Goal: Transaction & Acquisition: Purchase product/service

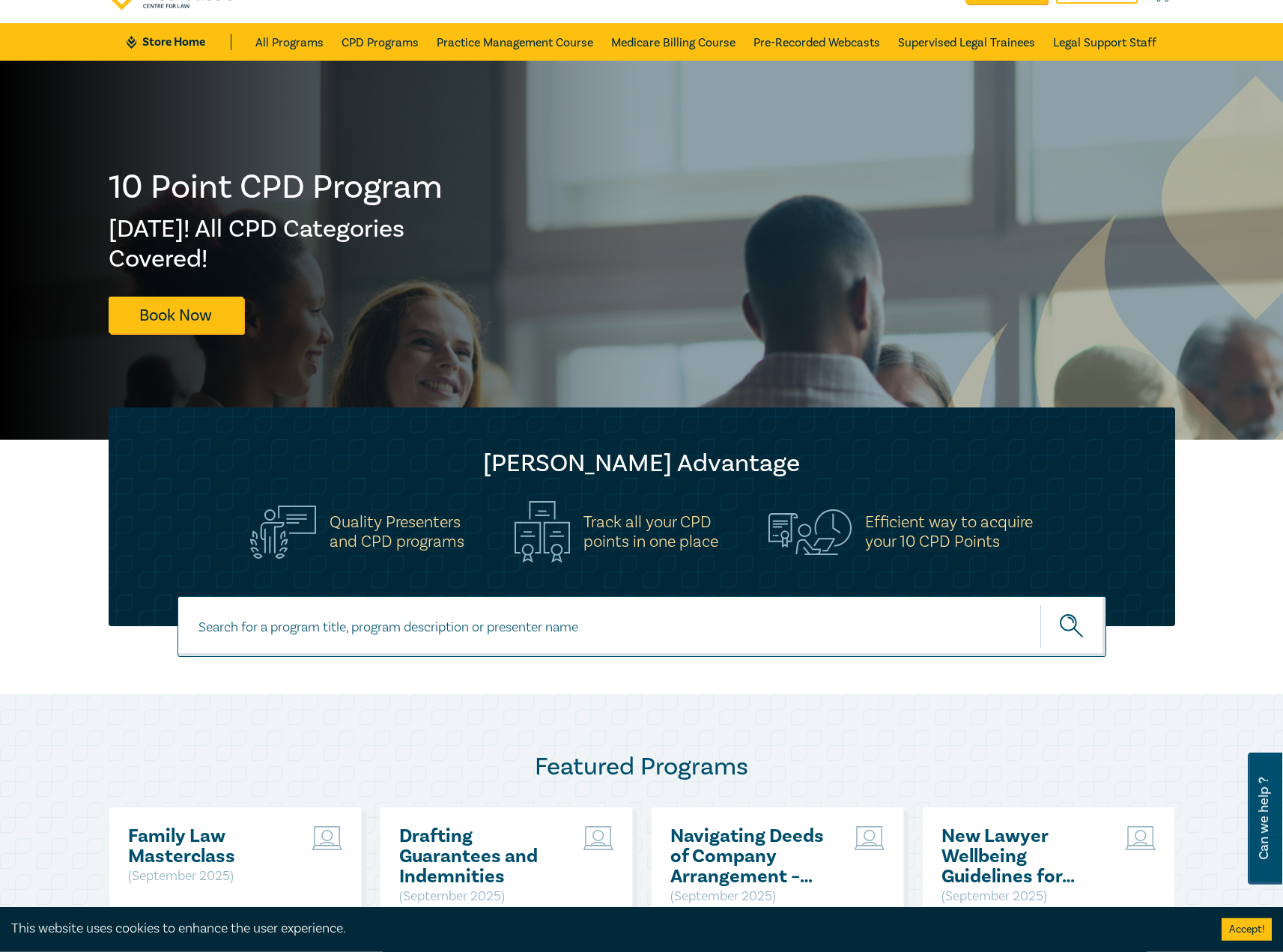
scroll to position [153, 0]
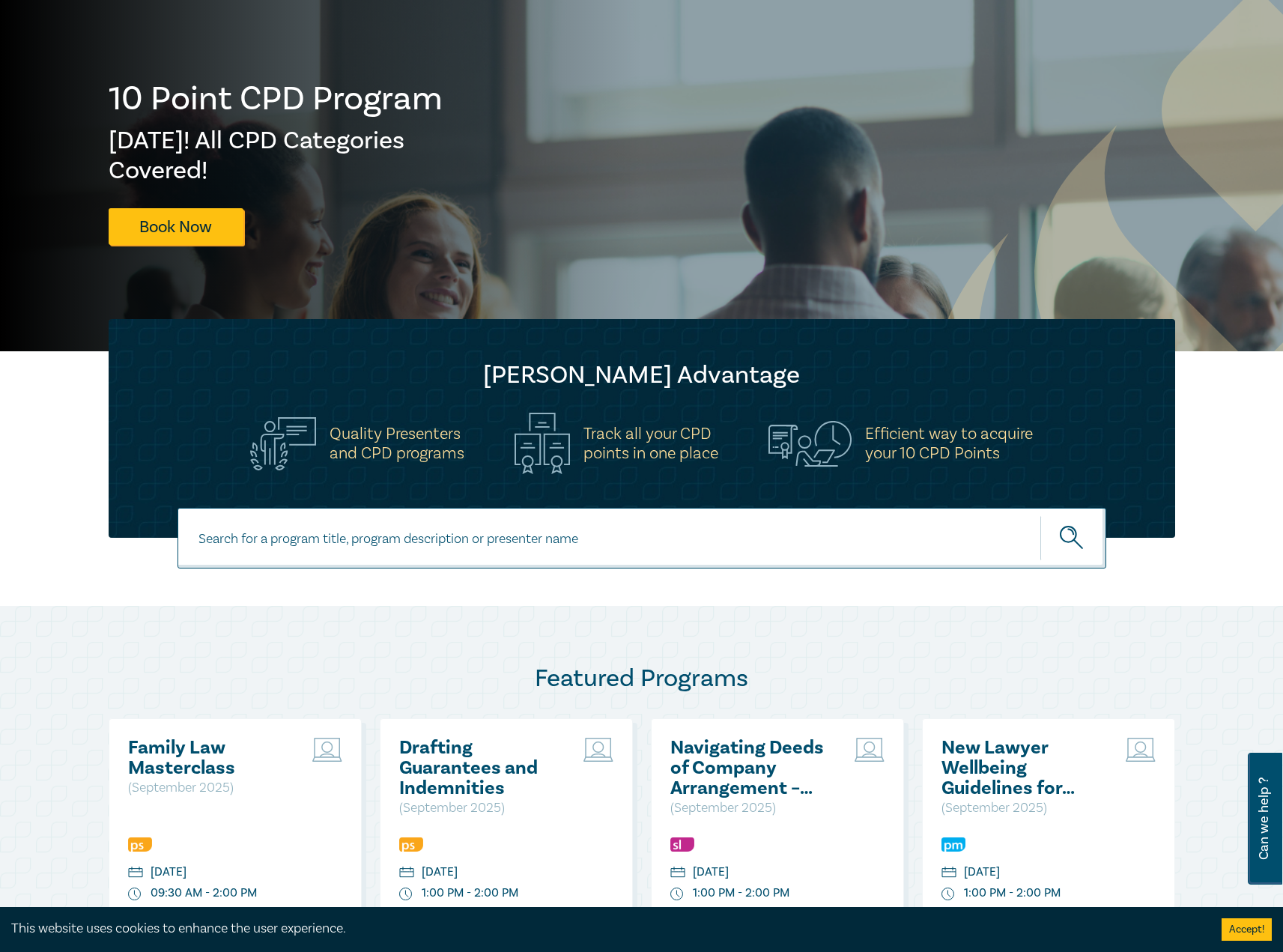
click at [415, 544] on input at bounding box center [641, 537] width 928 height 61
type input "challenging driver licence suspensions"
click at [1040, 515] on button "submit" at bounding box center [1073, 537] width 66 height 45
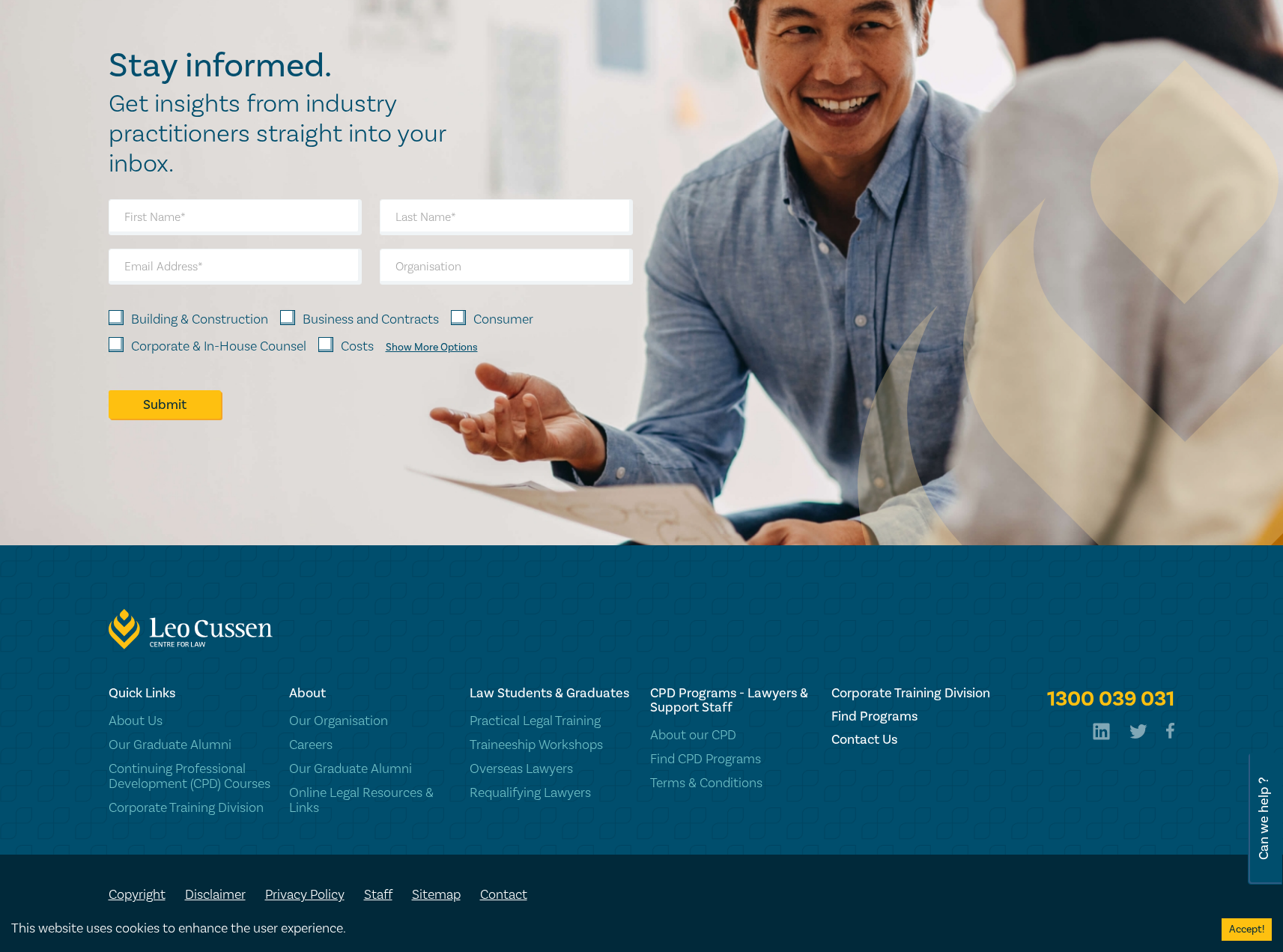
scroll to position [355, 0]
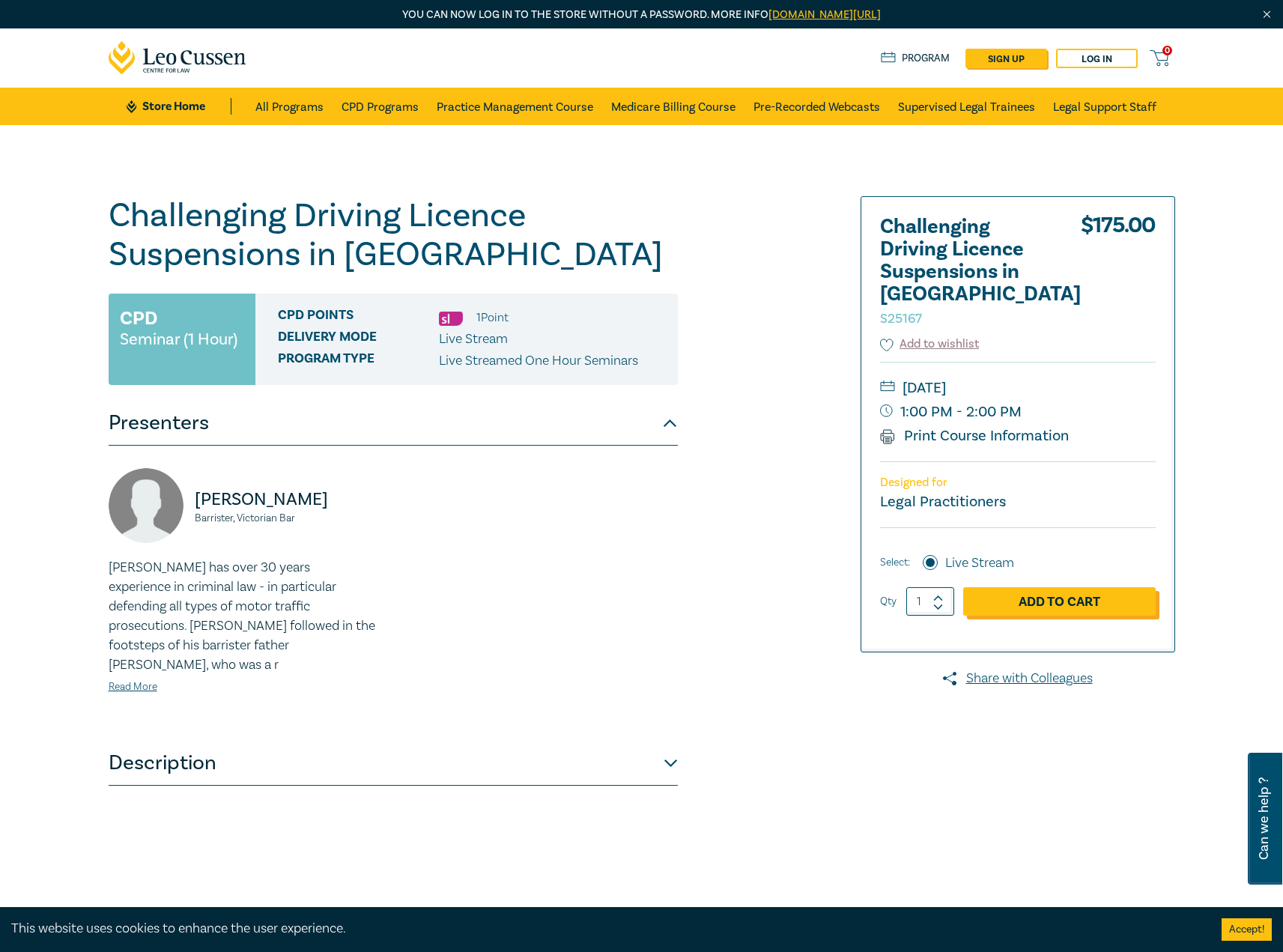
click at [1070, 587] on link "Add to Cart" at bounding box center [1059, 601] width 193 height 28
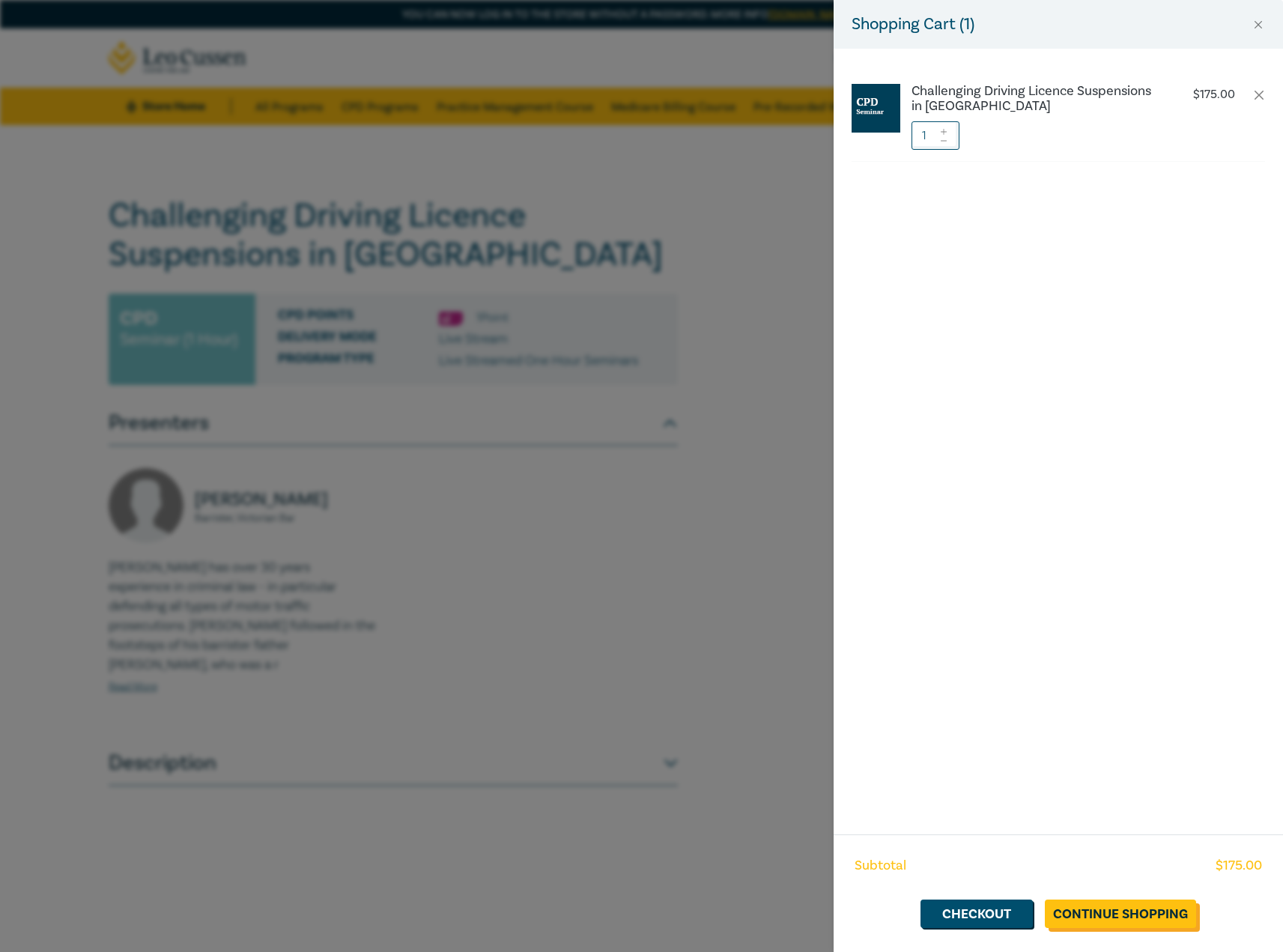
click at [1119, 913] on link "Continue Shopping" at bounding box center [1119, 913] width 151 height 28
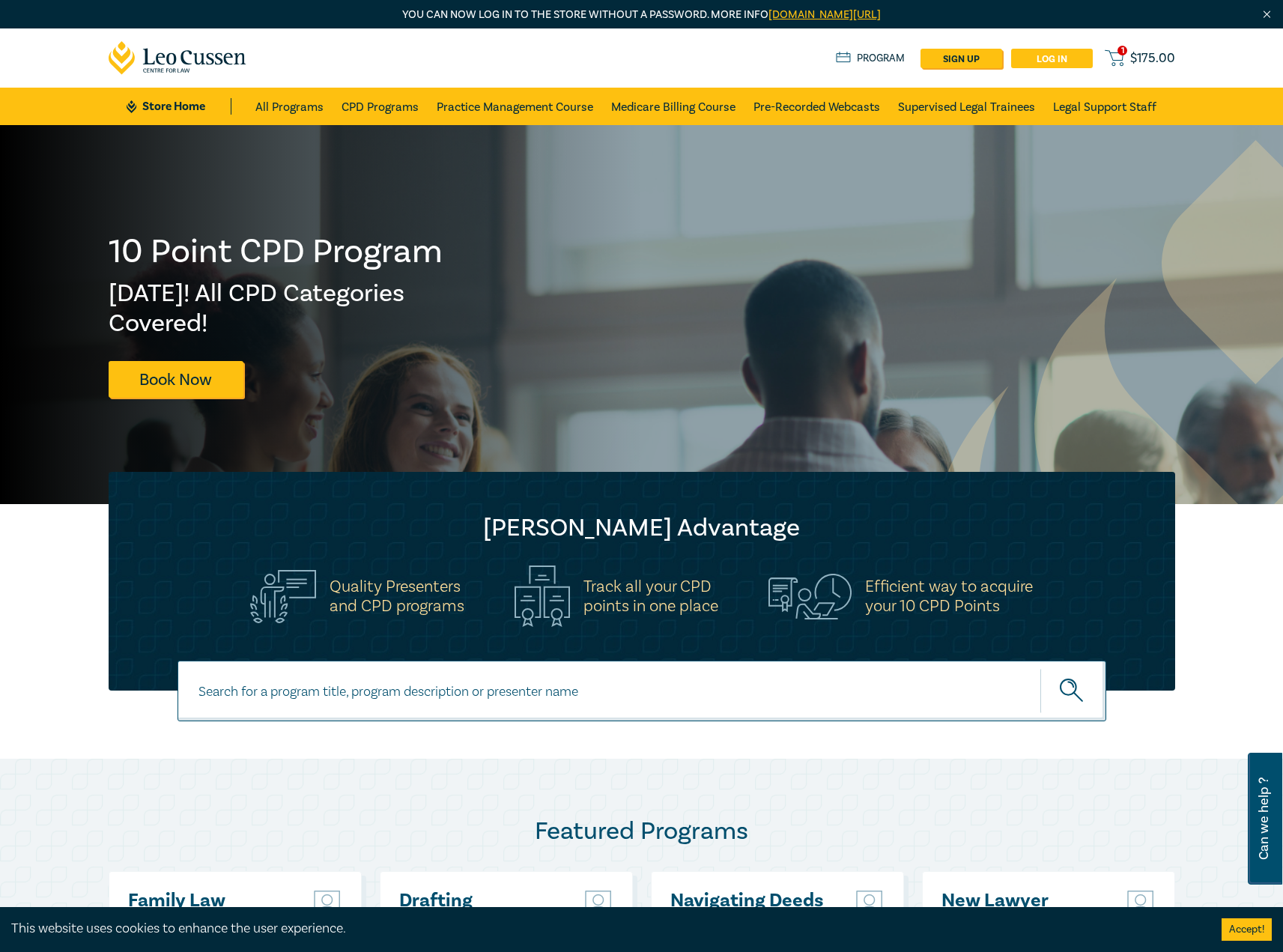
click at [1039, 62] on link "Log in" at bounding box center [1052, 58] width 81 height 19
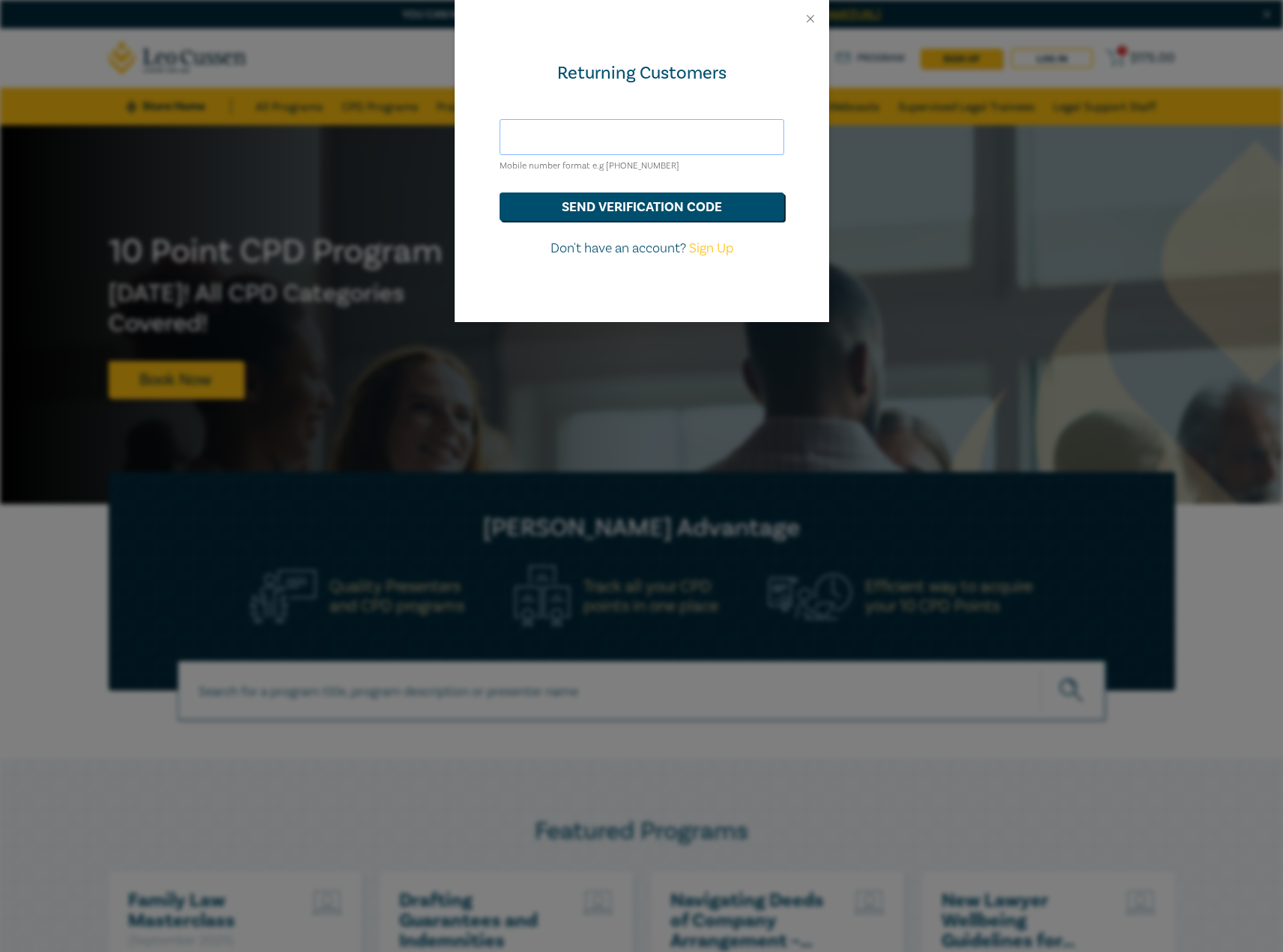
click at [646, 130] on input "text" at bounding box center [641, 137] width 285 height 36
click at [670, 209] on button "send verification code" at bounding box center [641, 207] width 285 height 28
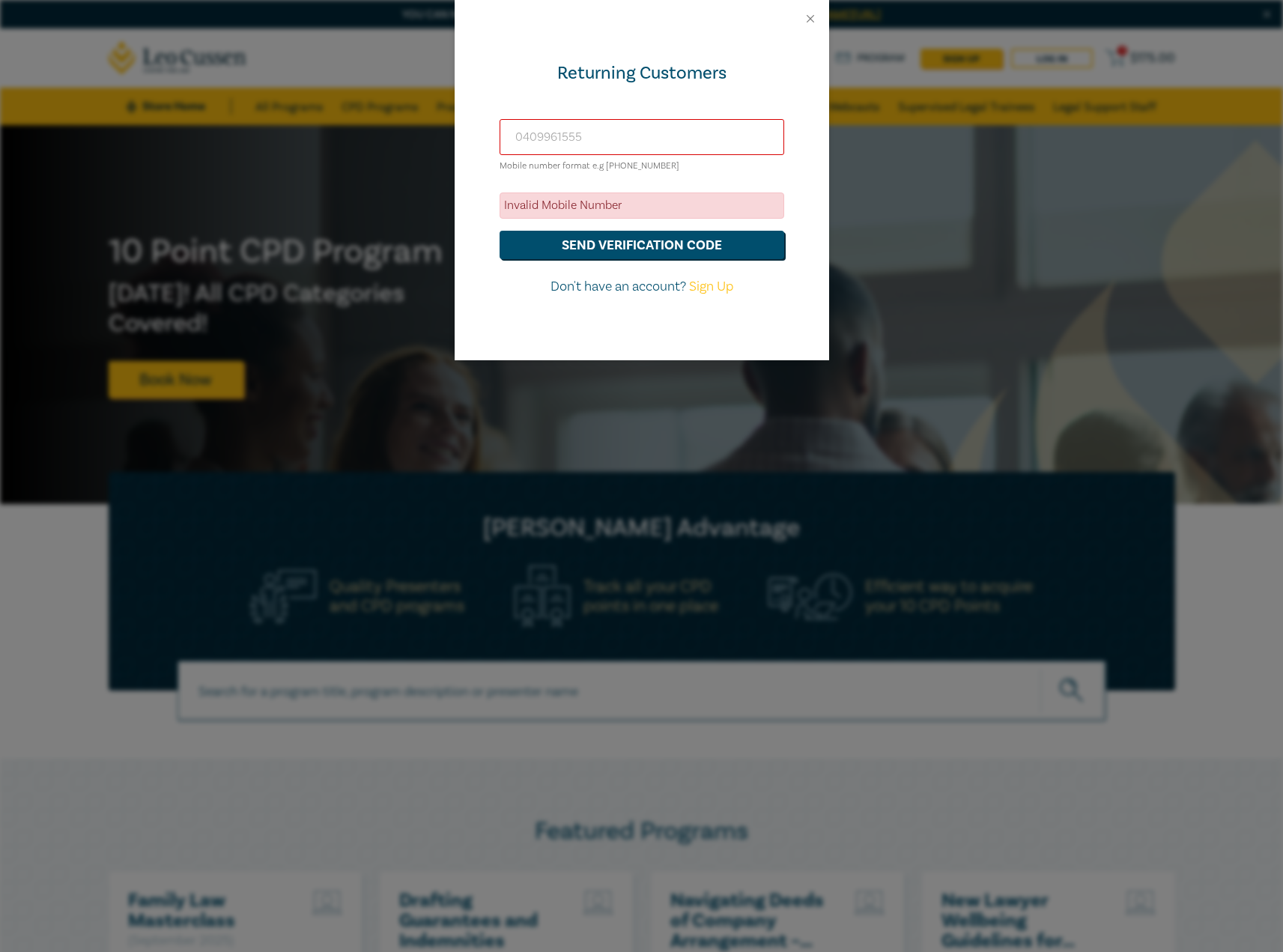
click at [635, 136] on input "0409961555" at bounding box center [641, 137] width 285 height 36
click at [670, 235] on button "send verification code" at bounding box center [641, 244] width 285 height 28
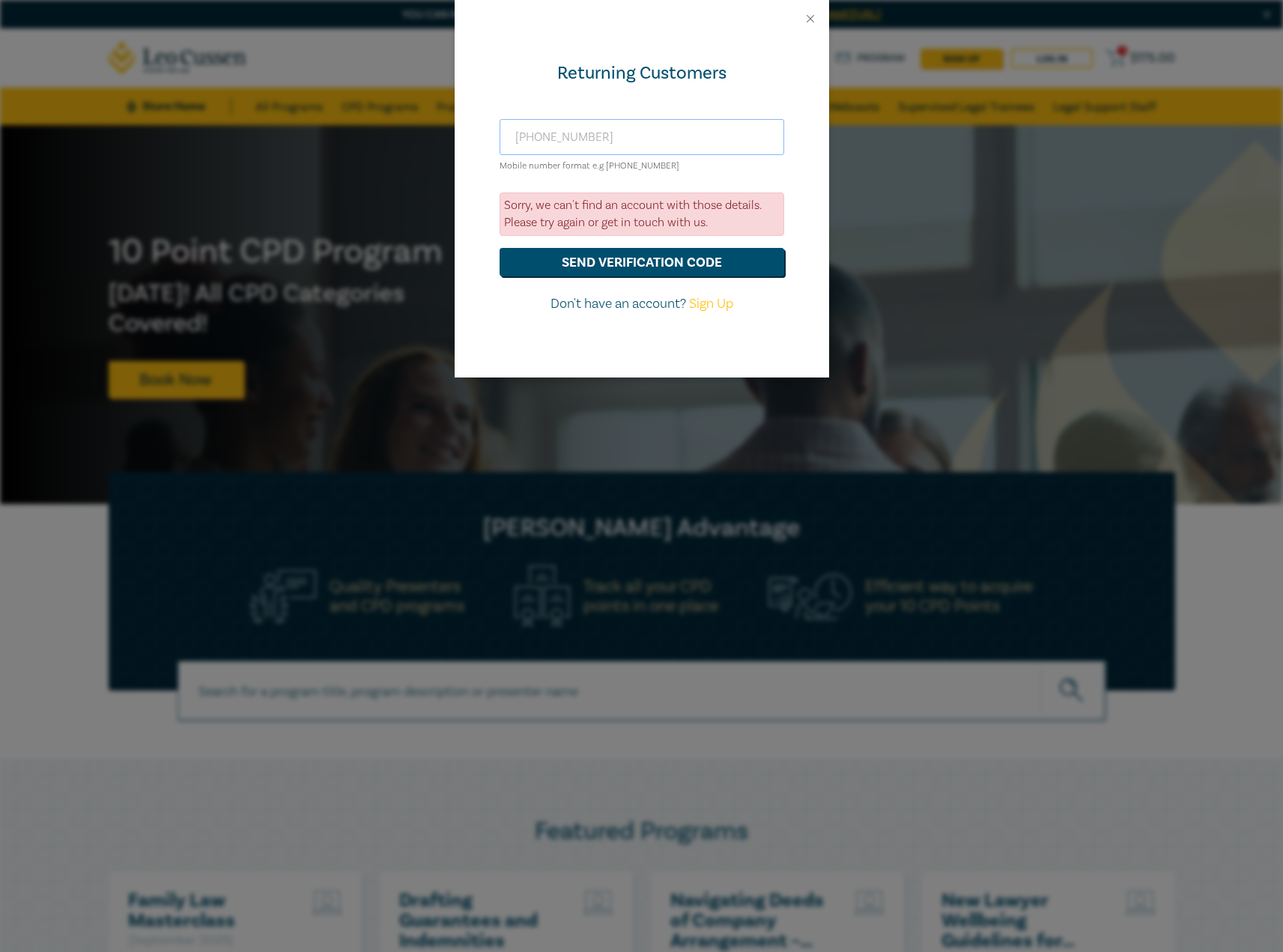
click at [536, 137] on input "+610409961555" at bounding box center [641, 137] width 285 height 36
type input "+61409961555"
click at [630, 257] on button "send verification code" at bounding box center [641, 262] width 285 height 28
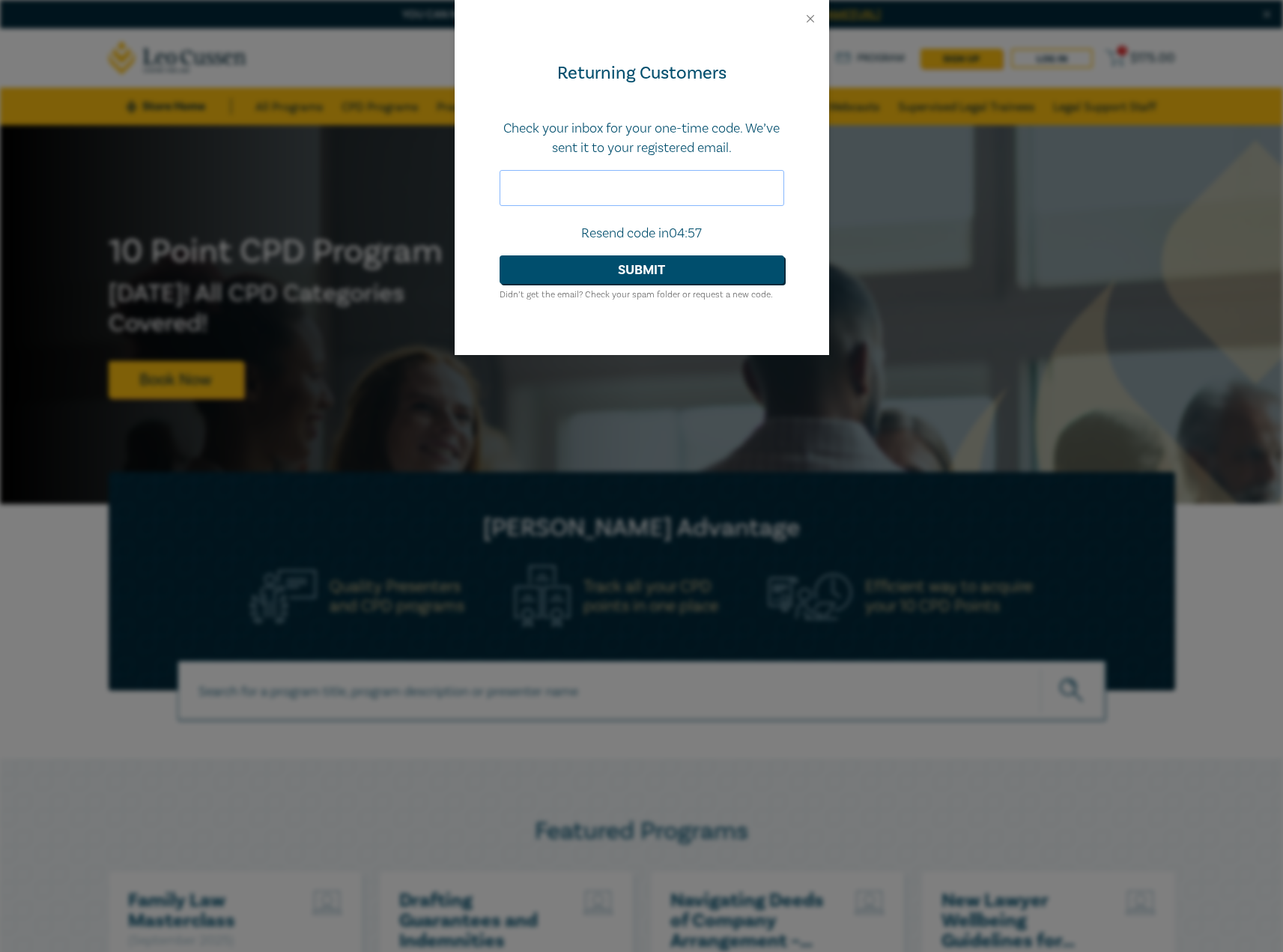
click at [567, 187] on input "text" at bounding box center [641, 187] width 285 height 36
click at [632, 193] on input "text" at bounding box center [641, 187] width 285 height 36
paste input "216515"
type input "216515"
click at [593, 279] on button "Submit" at bounding box center [641, 269] width 285 height 28
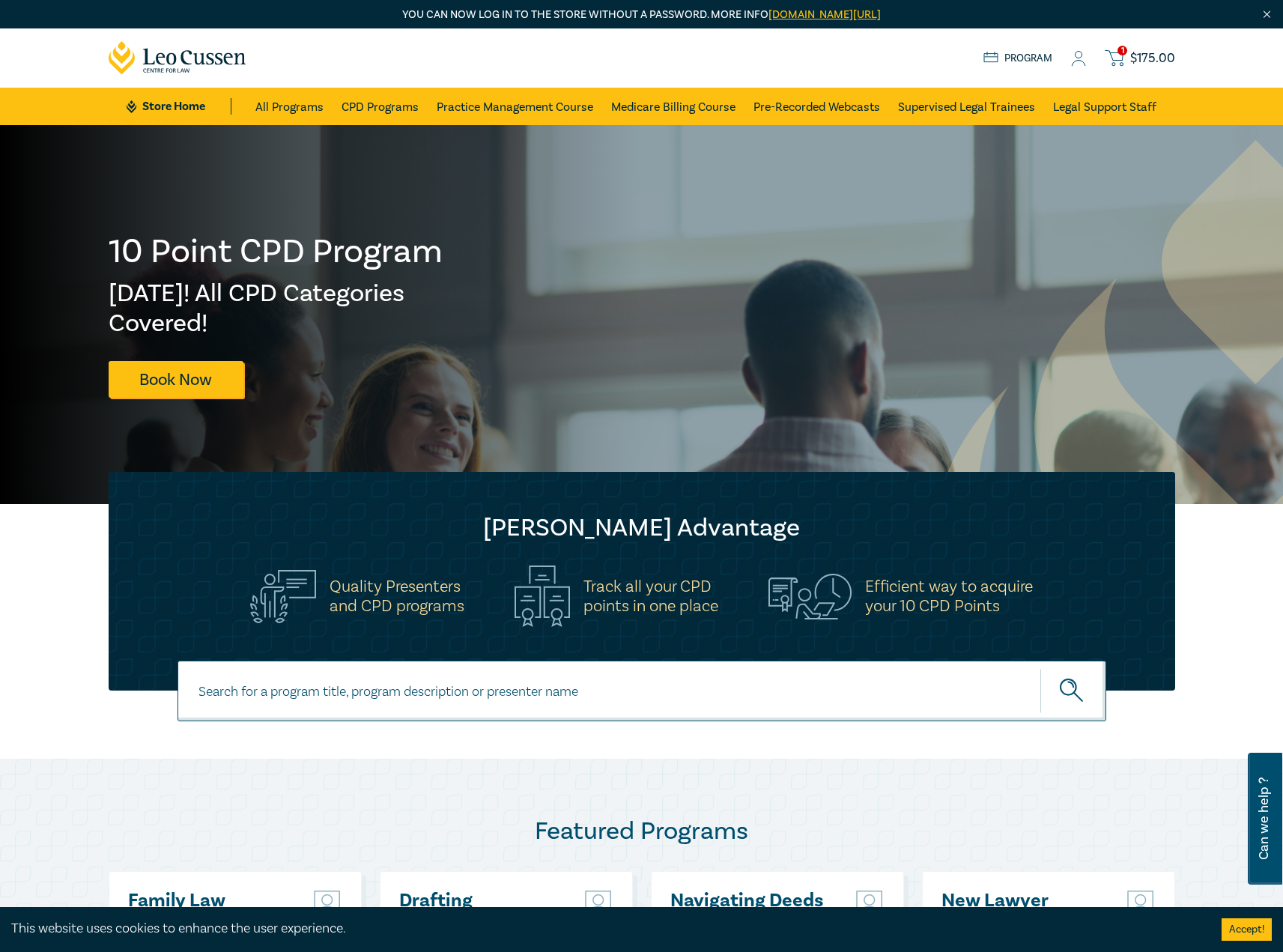
click at [1130, 52] on link "1 $ 175.00" at bounding box center [1139, 58] width 70 height 18
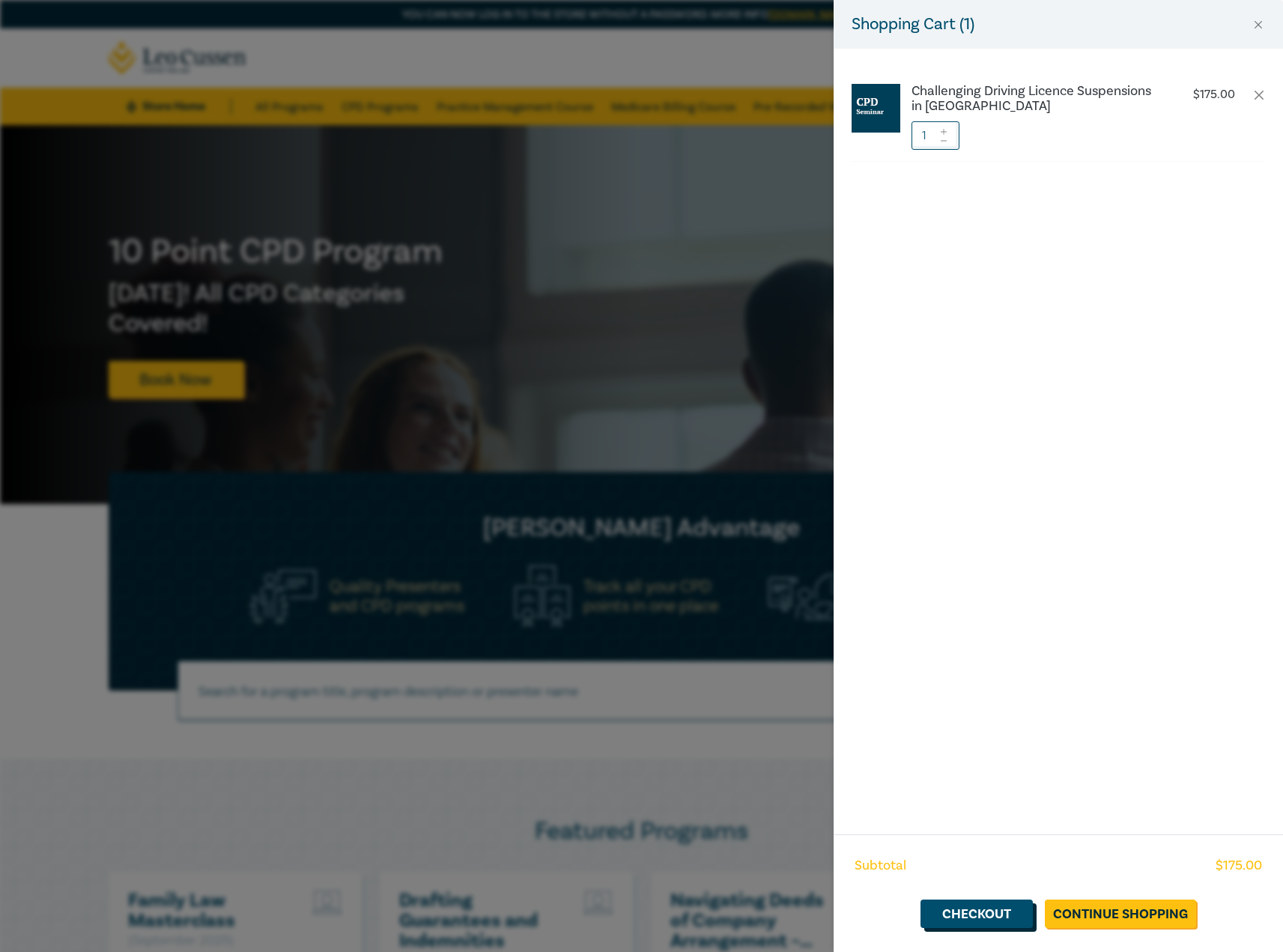
click at [977, 914] on link "Checkout" at bounding box center [977, 913] width 112 height 28
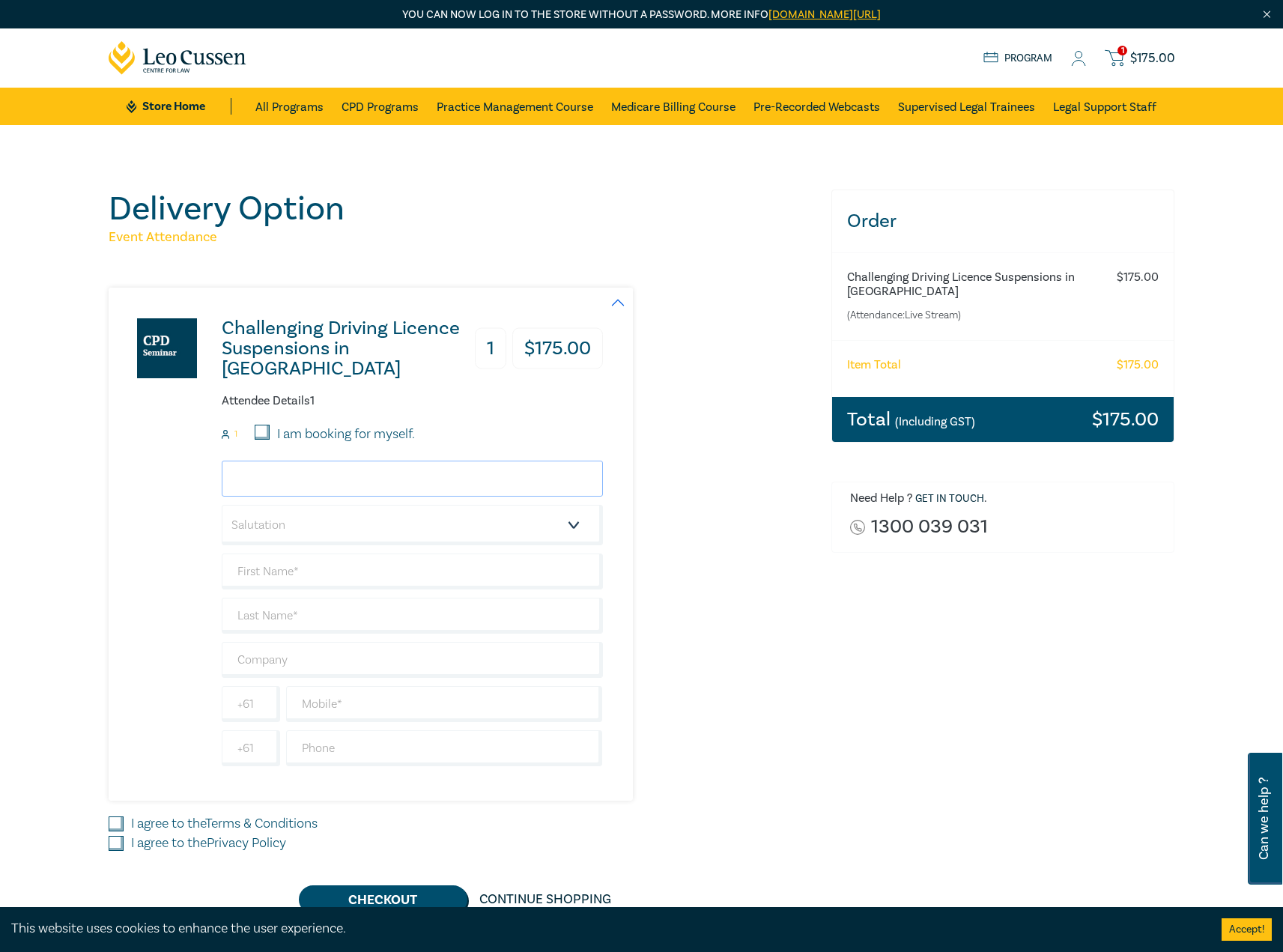
click at [351, 487] on input "email" at bounding box center [412, 478] width 381 height 36
type input "garth@fsgl.com.au"
click at [222, 504] on select "Salutation Mr. Mrs. Ms. Miss Dr. Prof. Other" at bounding box center [412, 524] width 381 height 41
select select "Mr."
click option "Mr." at bounding box center [0, 0] width 0 height 0
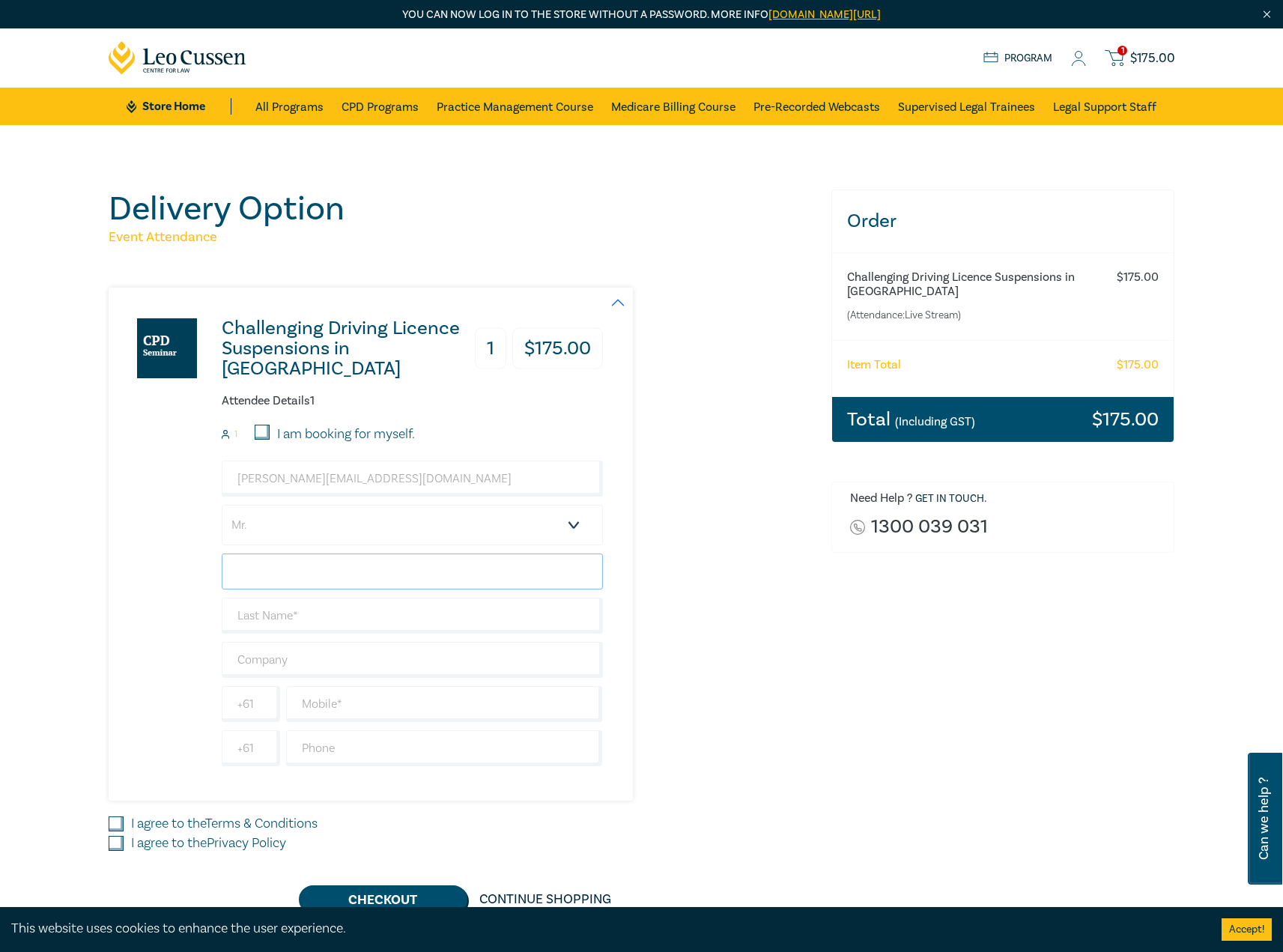
click at [297, 576] on input "text" at bounding box center [412, 571] width 381 height 36
type input "g"
type input "[PERSON_NAME]"
click at [258, 659] on input "text" at bounding box center [412, 659] width 381 height 36
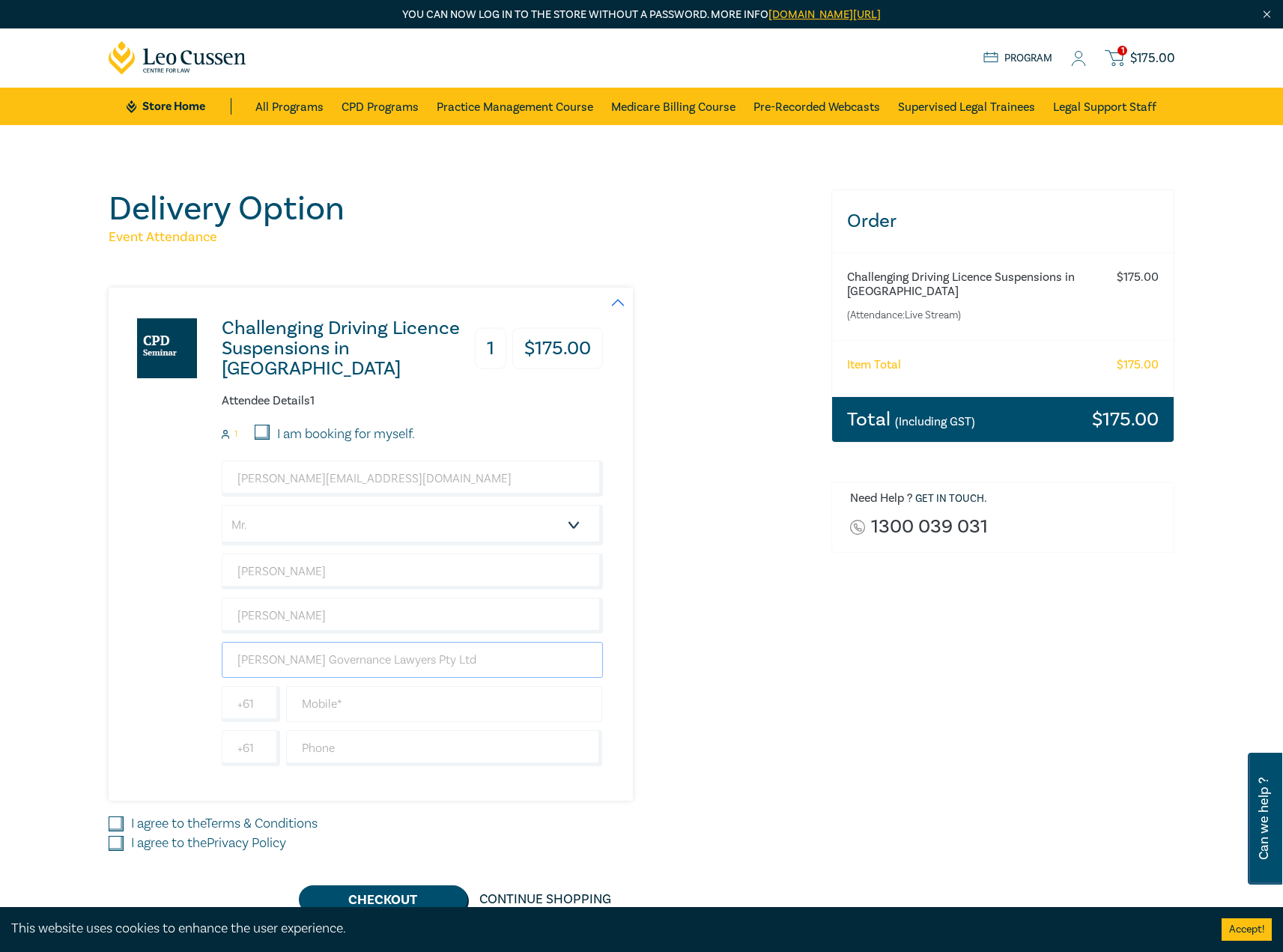
type input "[PERSON_NAME] Governance Lawyers Pty Ltd"
click at [315, 714] on input "text" at bounding box center [445, 703] width 317 height 36
type input "0"
type input "409961555"
click at [359, 762] on input "text" at bounding box center [445, 748] width 317 height 36
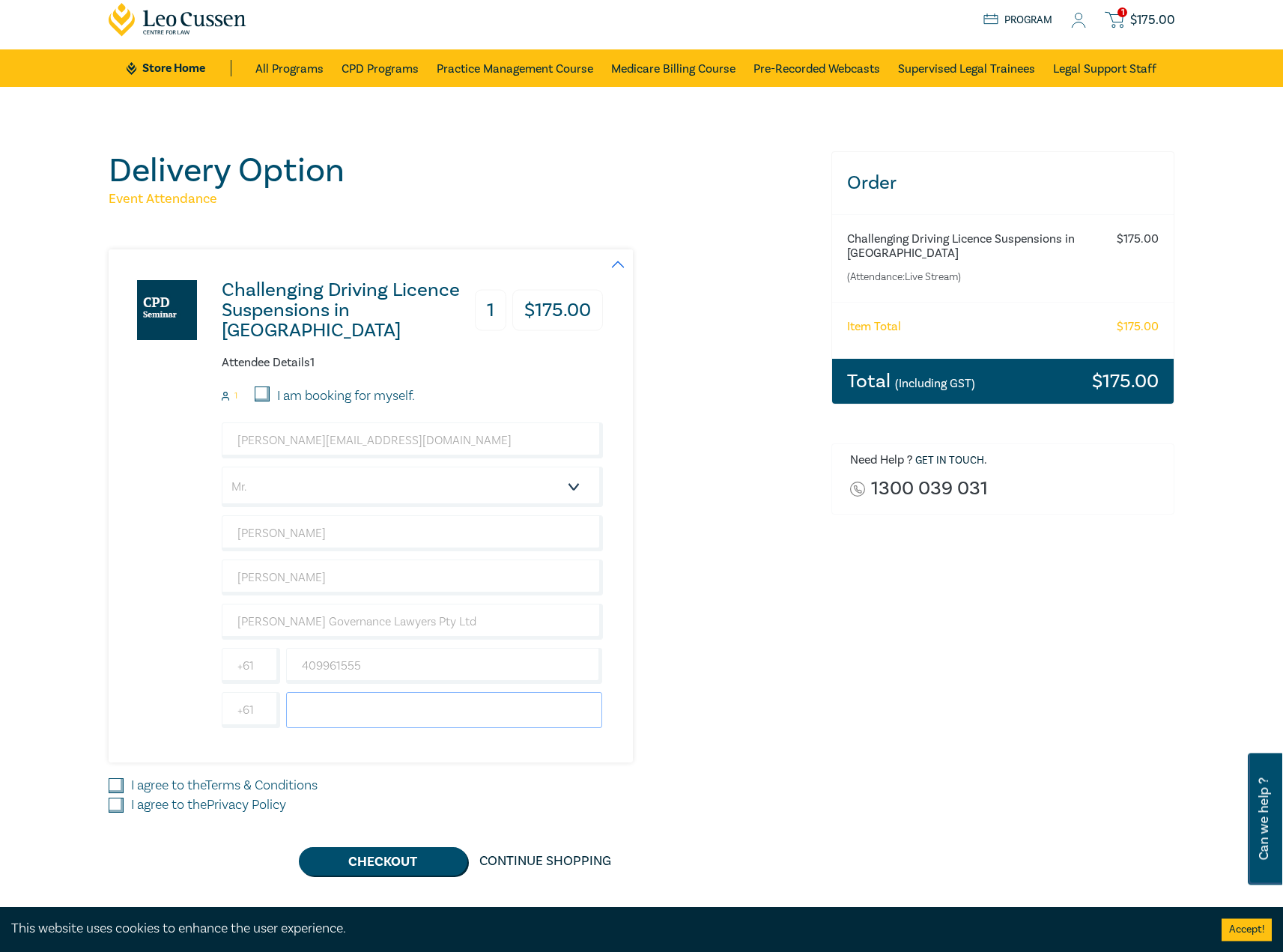
scroll to position [76, 0]
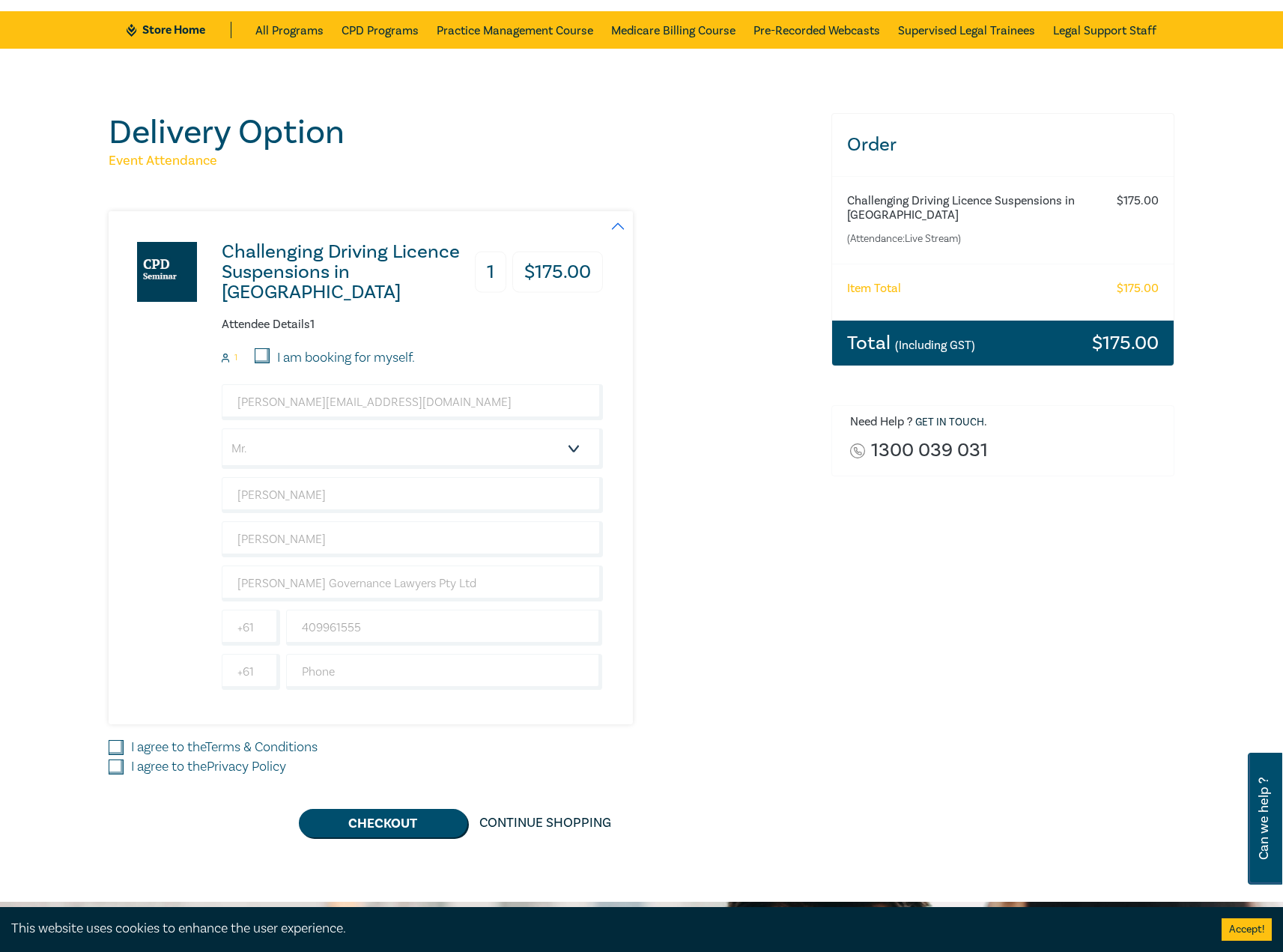
click at [112, 747] on input "I agree to the Terms & Conditions" at bounding box center [116, 748] width 15 height 15
checkbox input "true"
click at [115, 769] on input "I agree to the Privacy Policy" at bounding box center [116, 767] width 15 height 15
checkbox input "true"
click at [389, 835] on button "Checkout" at bounding box center [382, 822] width 168 height 28
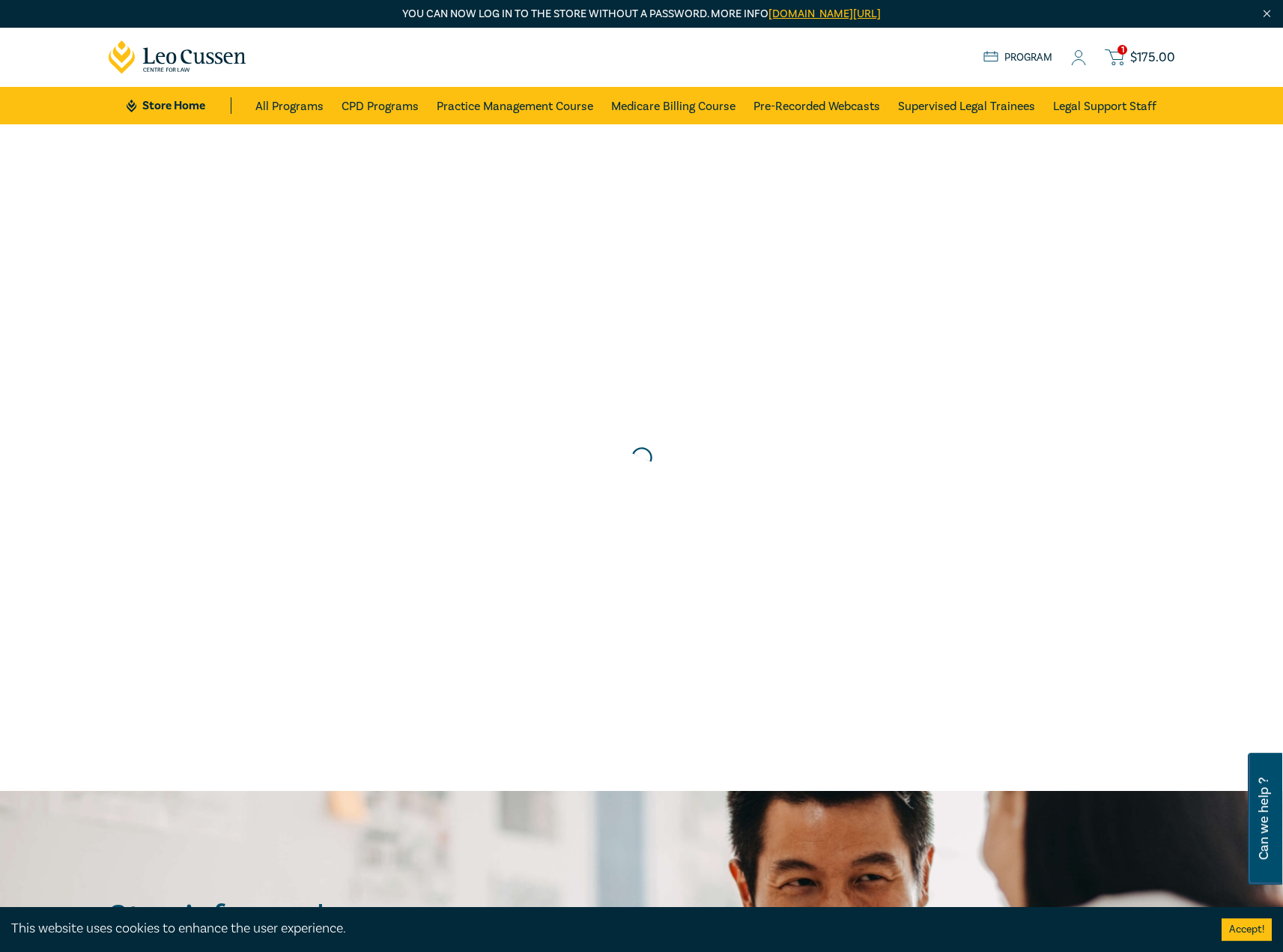
scroll to position [0, 0]
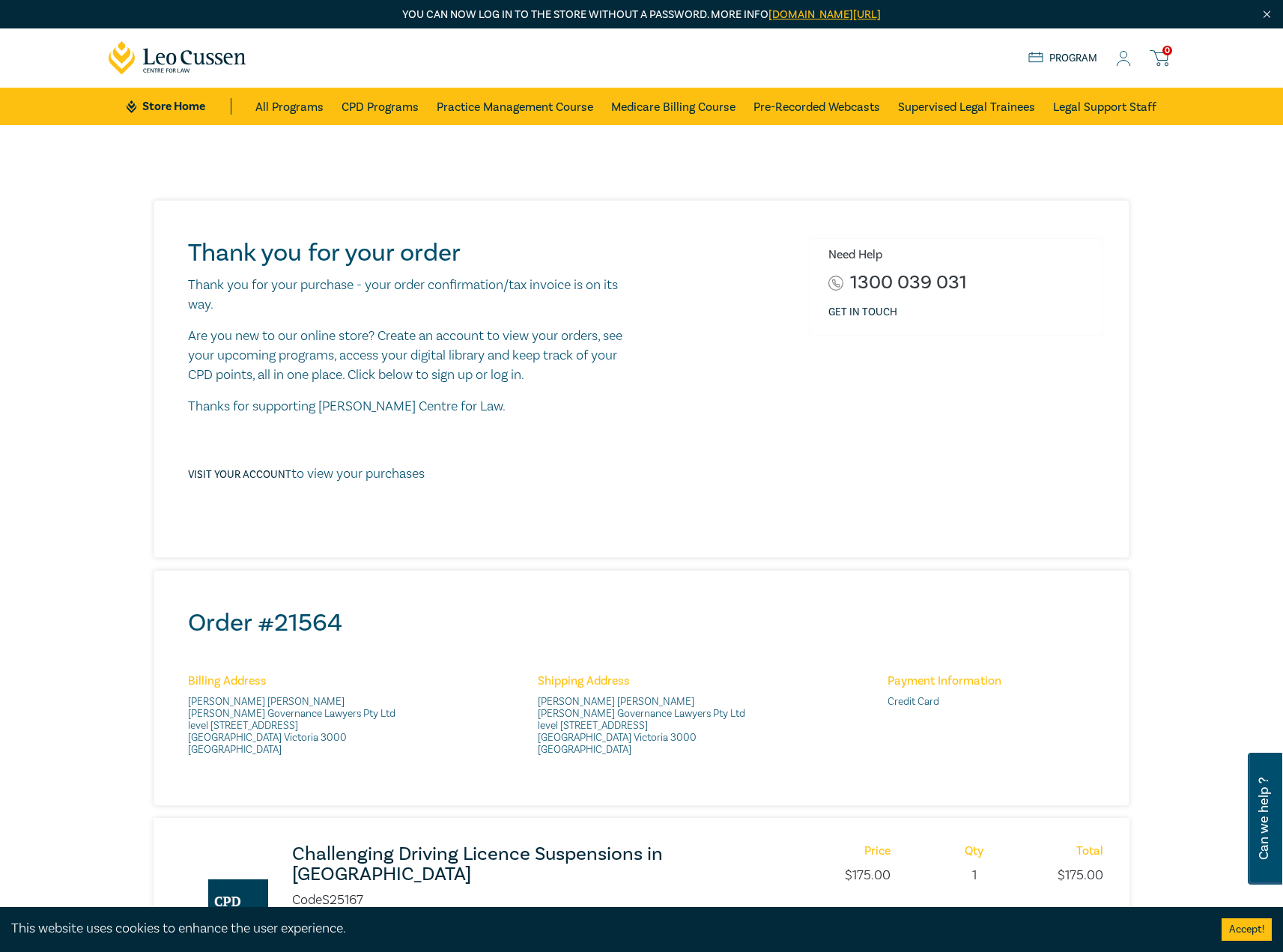
click at [1129, 59] on icon at bounding box center [1123, 58] width 15 height 15
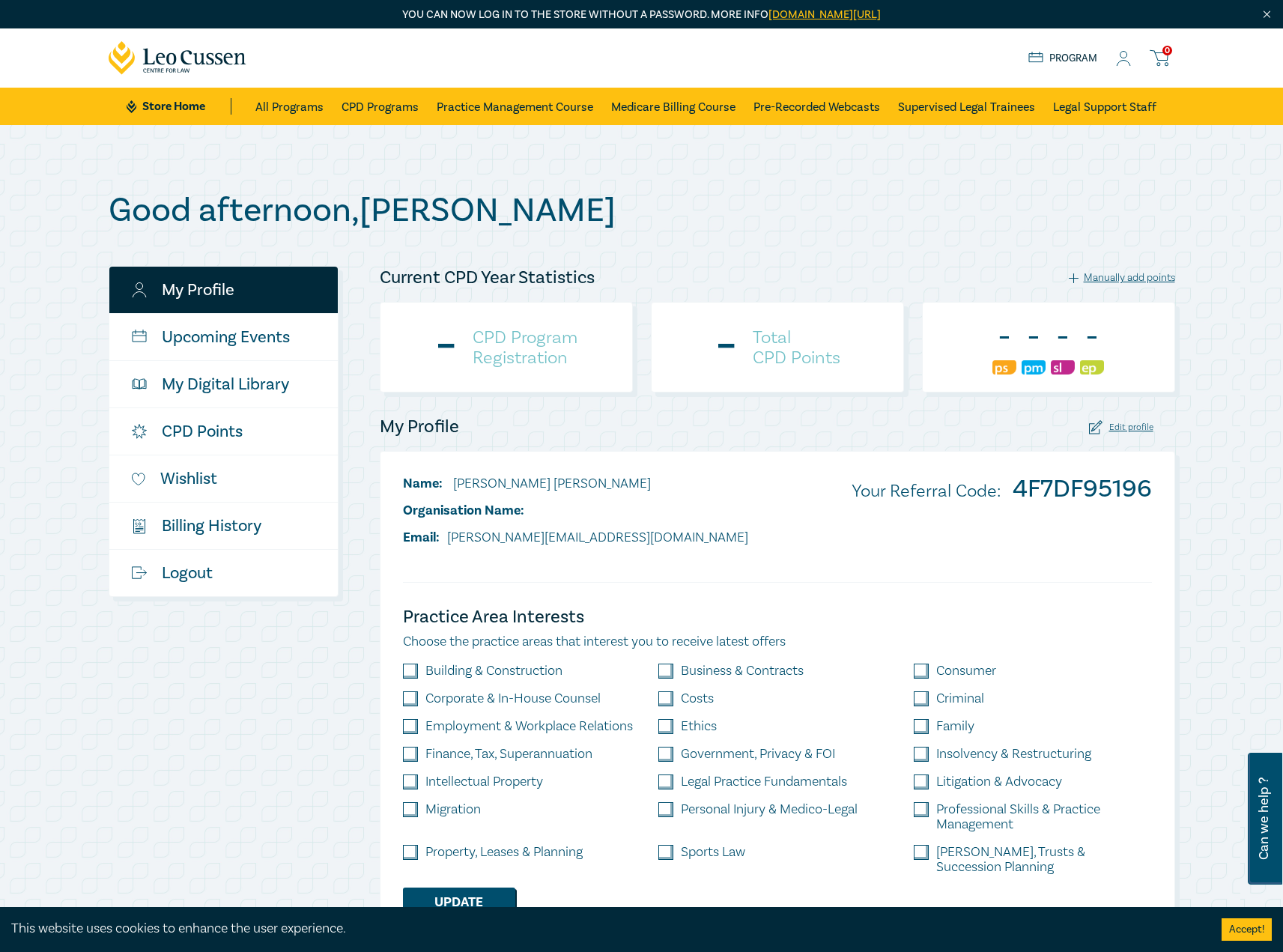
click at [1155, 58] on icon at bounding box center [1159, 58] width 18 height 18
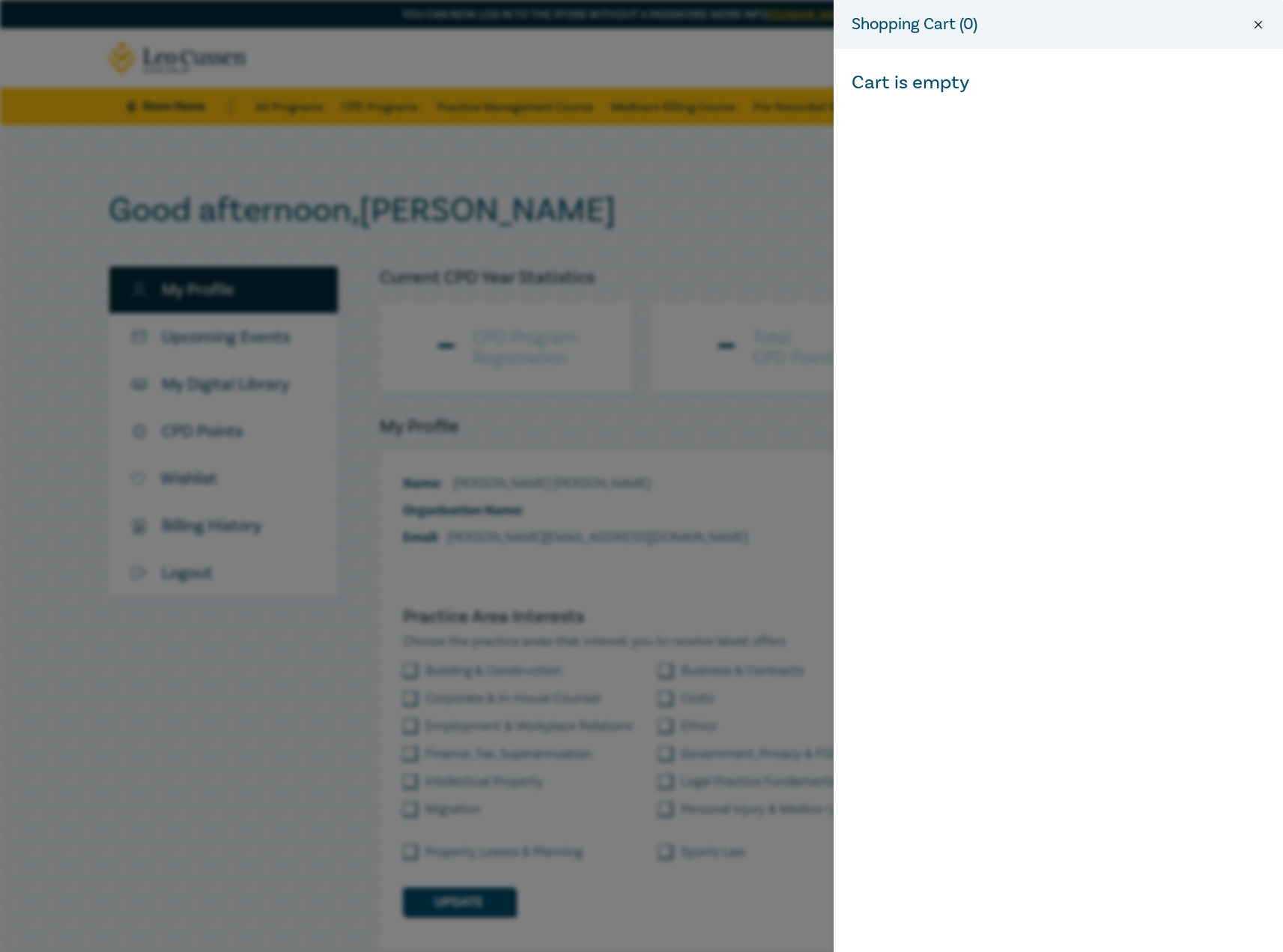
click at [1261, 21] on button "Close" at bounding box center [1258, 25] width 14 height 14
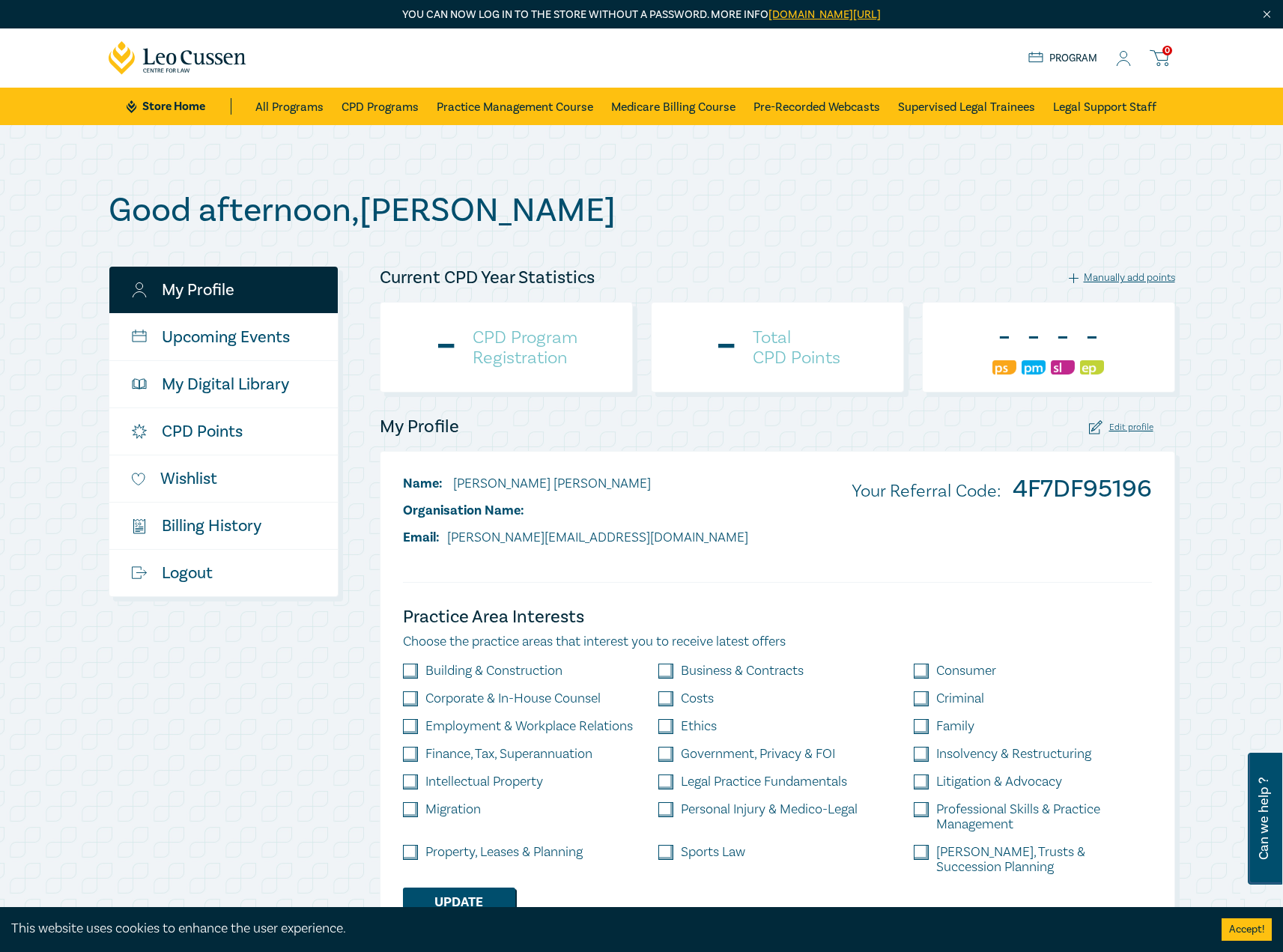
click at [1127, 63] on icon at bounding box center [1123, 58] width 15 height 15
click at [192, 570] on link "Logout" at bounding box center [223, 573] width 228 height 46
